Goal: Task Accomplishment & Management: Manage account settings

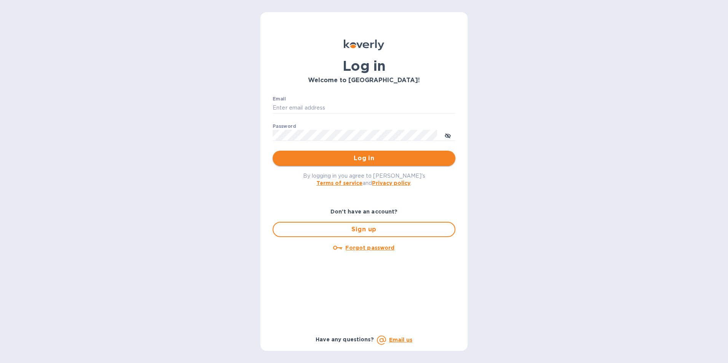
type input "usa.shipments@chicfreight.com"
click at [363, 161] on span "Log in" at bounding box center [364, 158] width 171 height 9
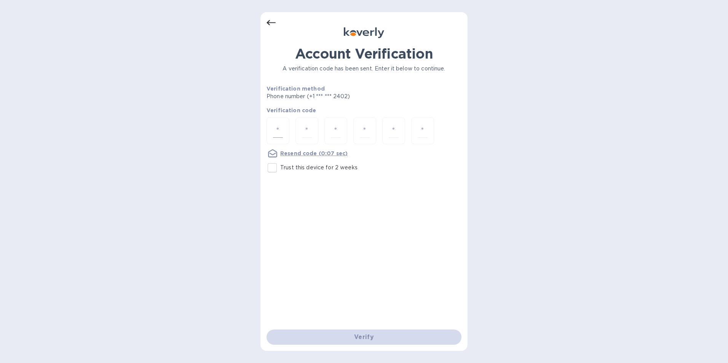
click at [274, 131] on input "number" at bounding box center [278, 131] width 10 height 14
type input "7"
type input "4"
type input "6"
type input "7"
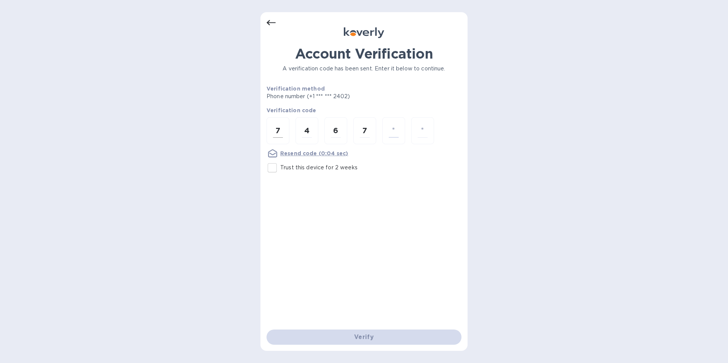
type input "8"
type input "6"
